Goal: Navigation & Orientation: Find specific page/section

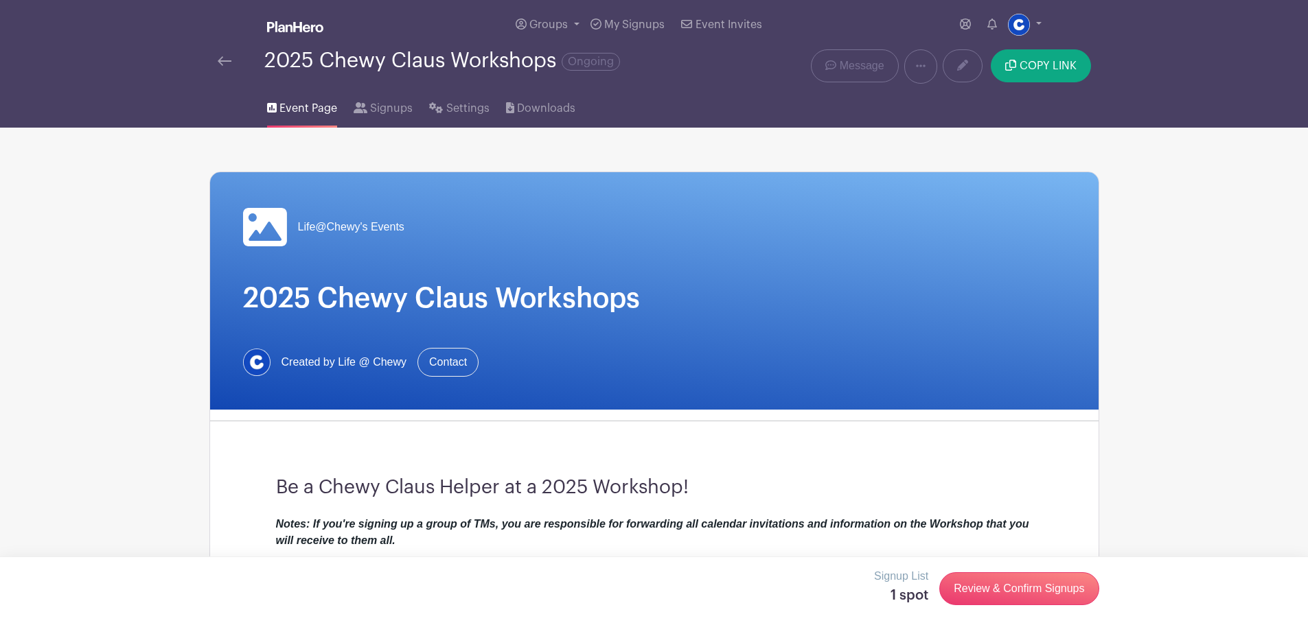
click at [220, 65] on img at bounding box center [225, 61] width 14 height 10
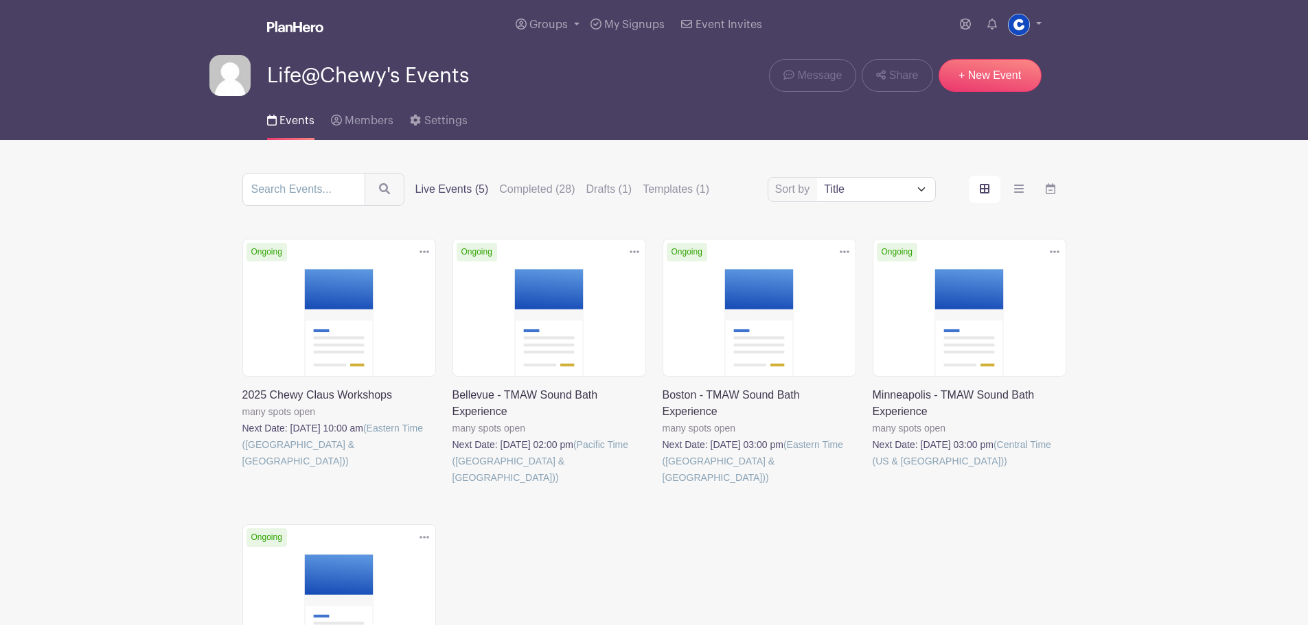
click at [452, 486] on link at bounding box center [452, 486] width 0 height 0
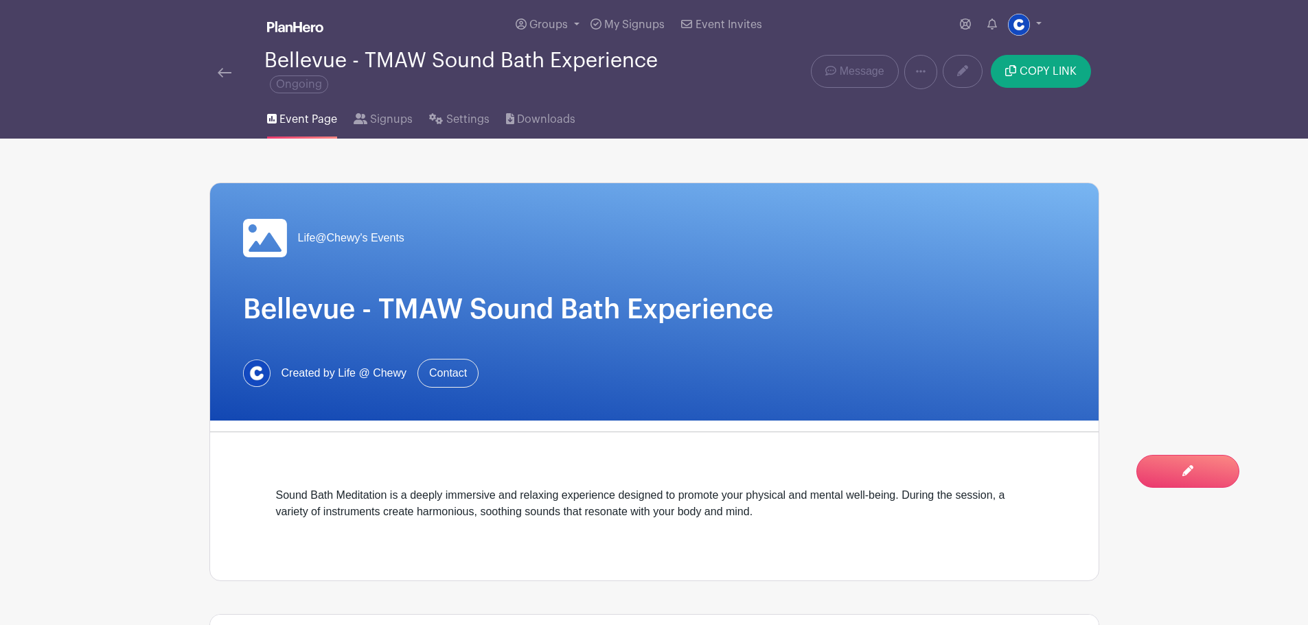
click at [224, 73] on img at bounding box center [225, 73] width 14 height 10
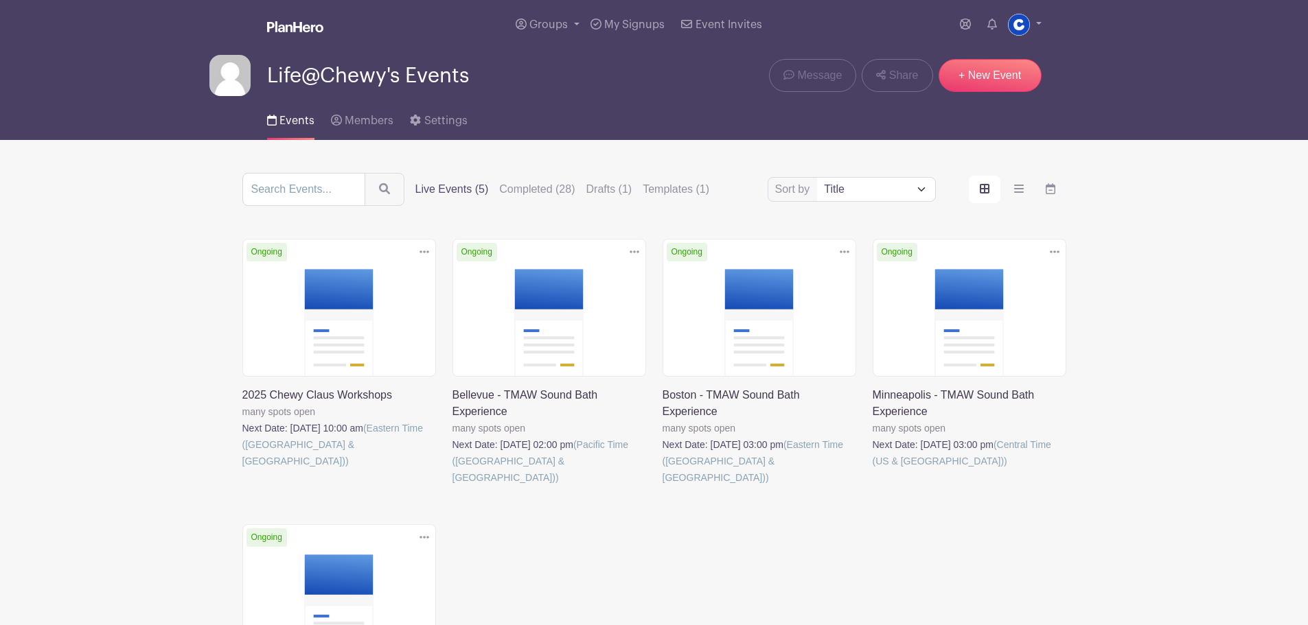
click at [872, 469] on link at bounding box center [872, 469] width 0 height 0
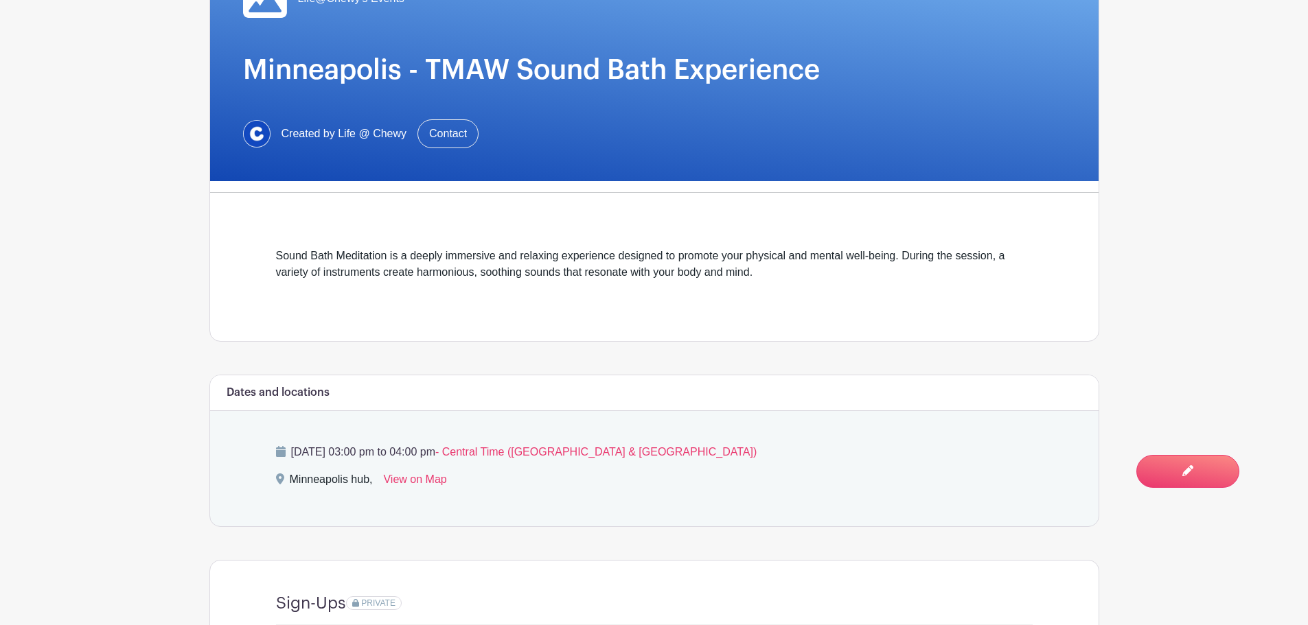
scroll to position [137, 0]
